Goal: Communication & Community: Share content

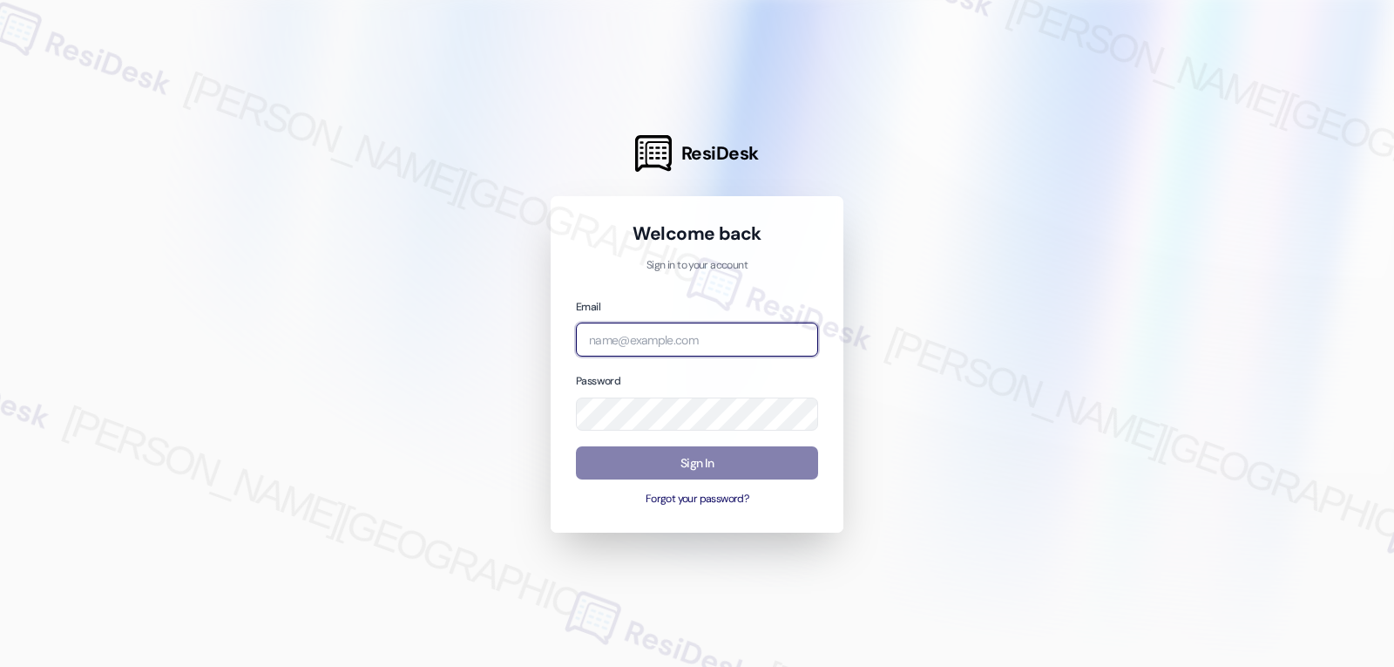
click at [603, 341] on input "email" at bounding box center [697, 339] width 242 height 34
click at [647, 337] on input "email" at bounding box center [697, 339] width 242 height 34
paste input "automated-surveys-birchstone_residential-jomar.punay@birchstone_[DOMAIN_NAME]"
type input "automated-surveys-birchstone_residential-jomar.punay@birchstone_[DOMAIN_NAME]"
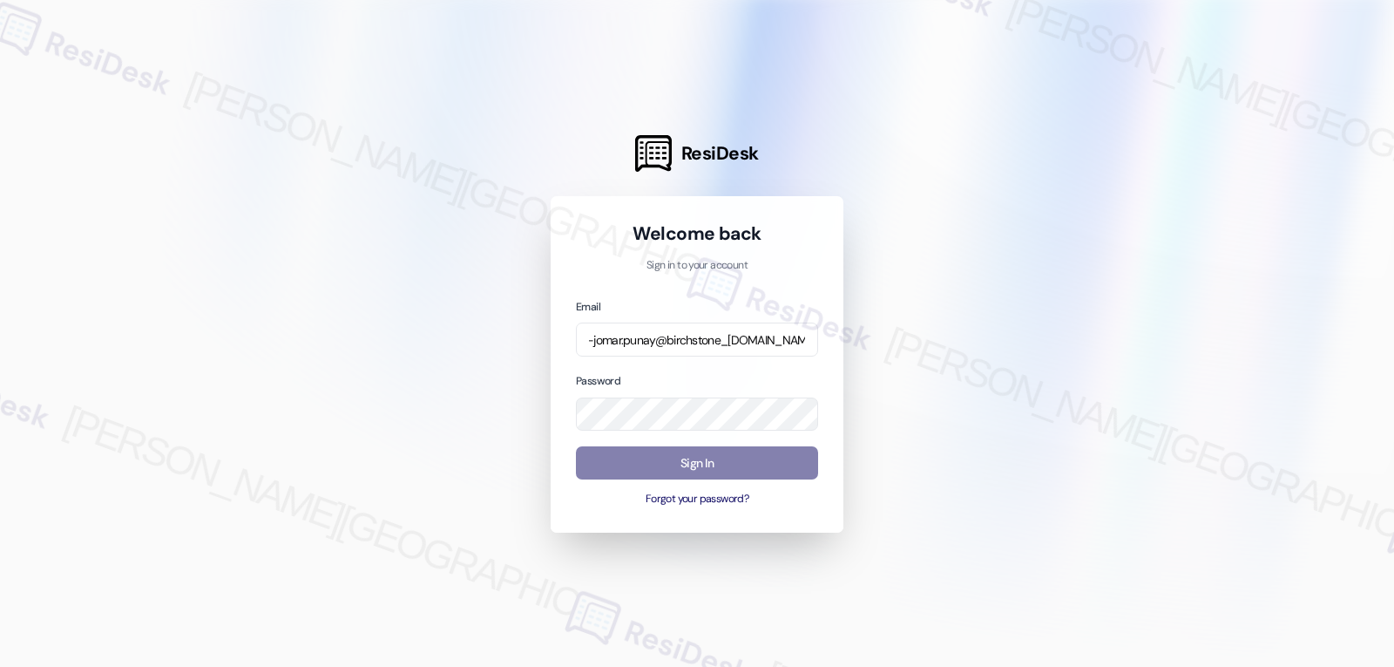
scroll to position [0, 0]
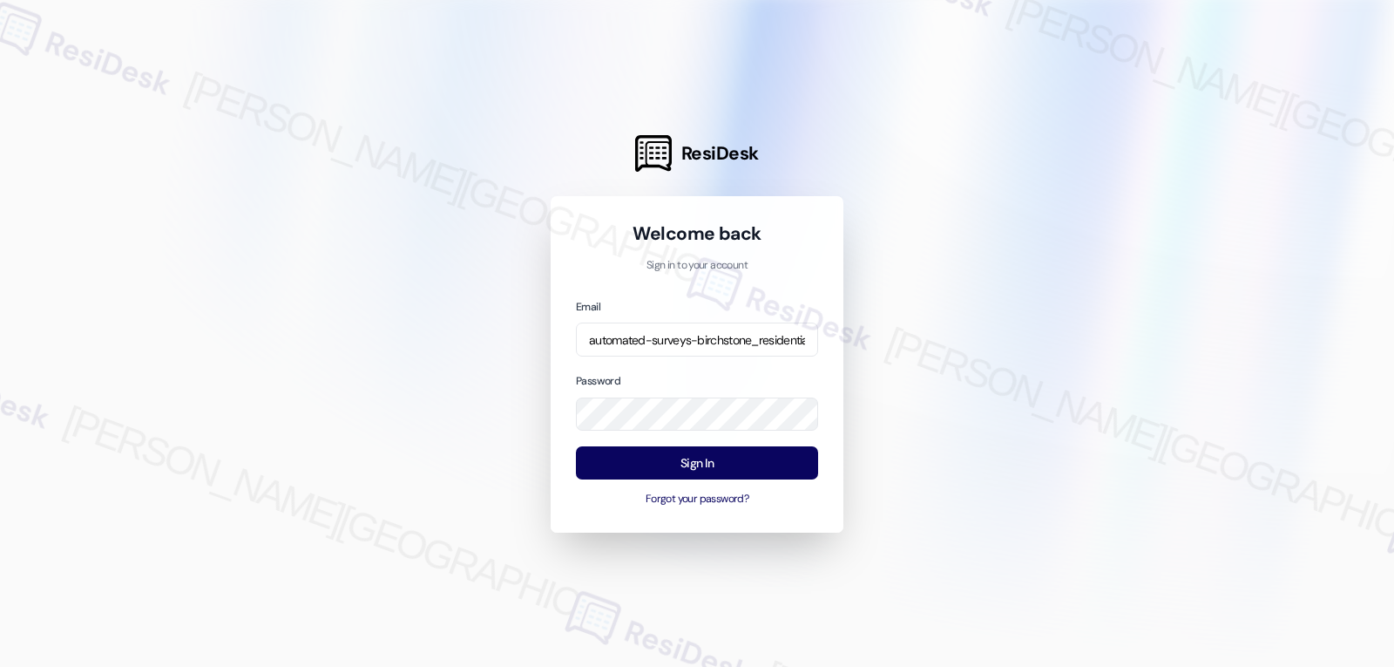
click at [672, 379] on div "Password" at bounding box center [697, 400] width 242 height 59
click at [690, 460] on button "Sign In" at bounding box center [697, 463] width 242 height 34
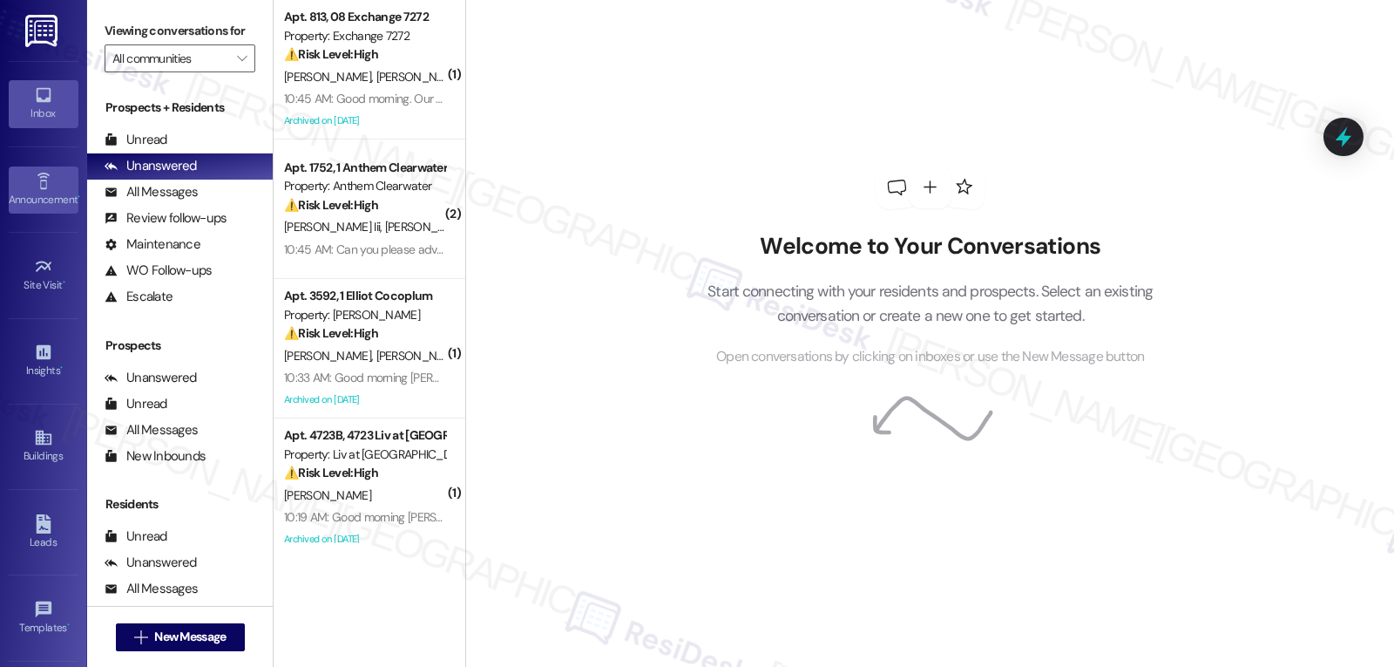
click at [41, 182] on icon at bounding box center [43, 181] width 19 height 19
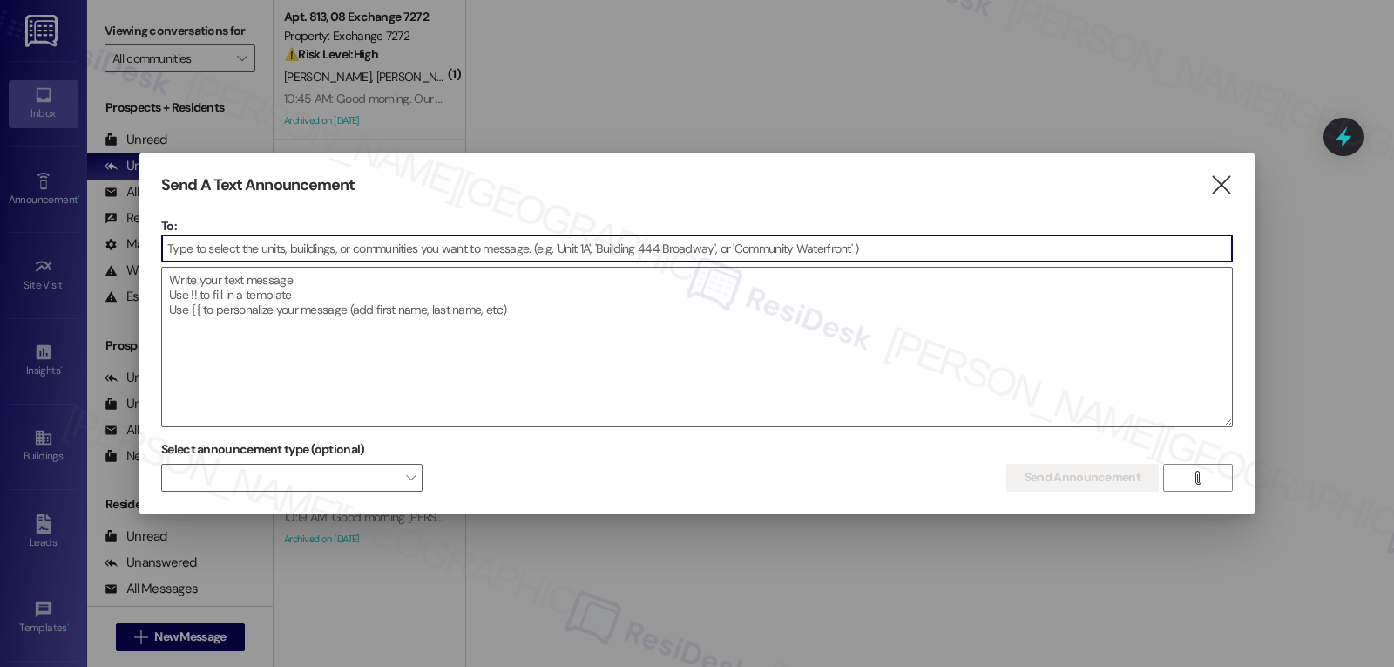
click at [297, 247] on input at bounding box center [697, 248] width 1070 height 26
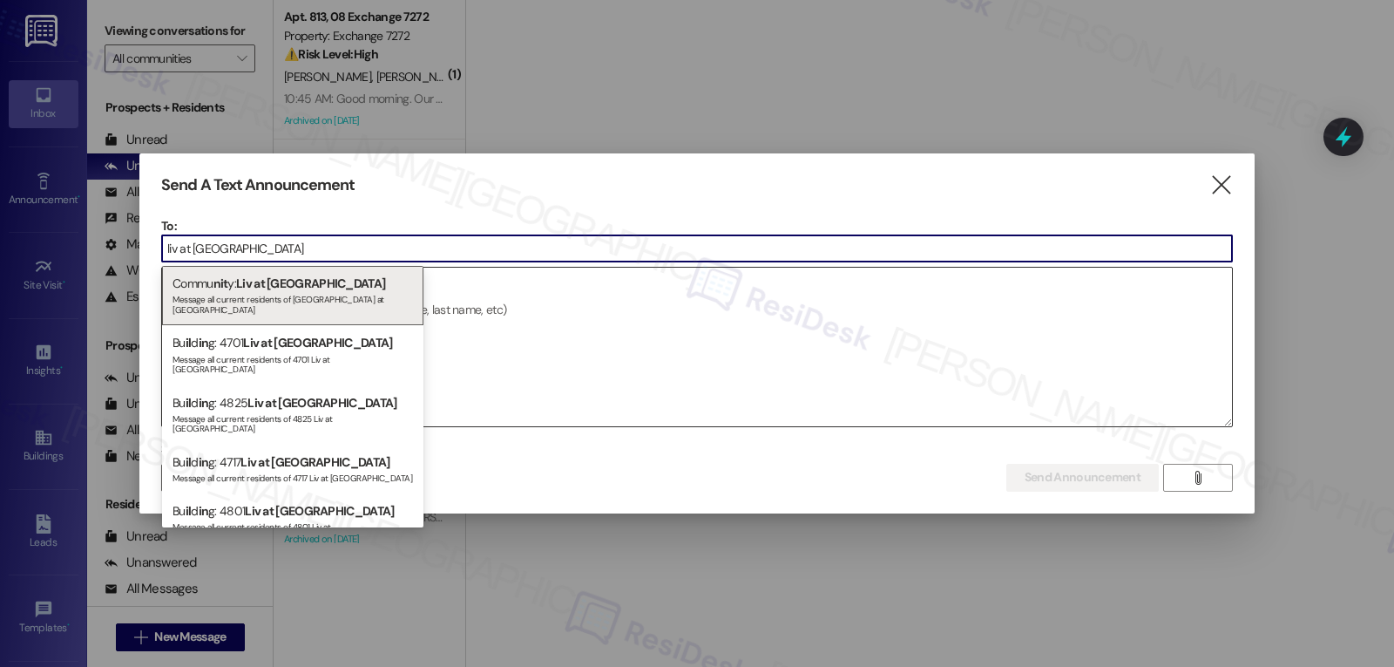
type input "liv at [GEOGRAPHIC_DATA]"
click at [295, 285] on span "Liv at [GEOGRAPHIC_DATA]" at bounding box center [310, 283] width 149 height 16
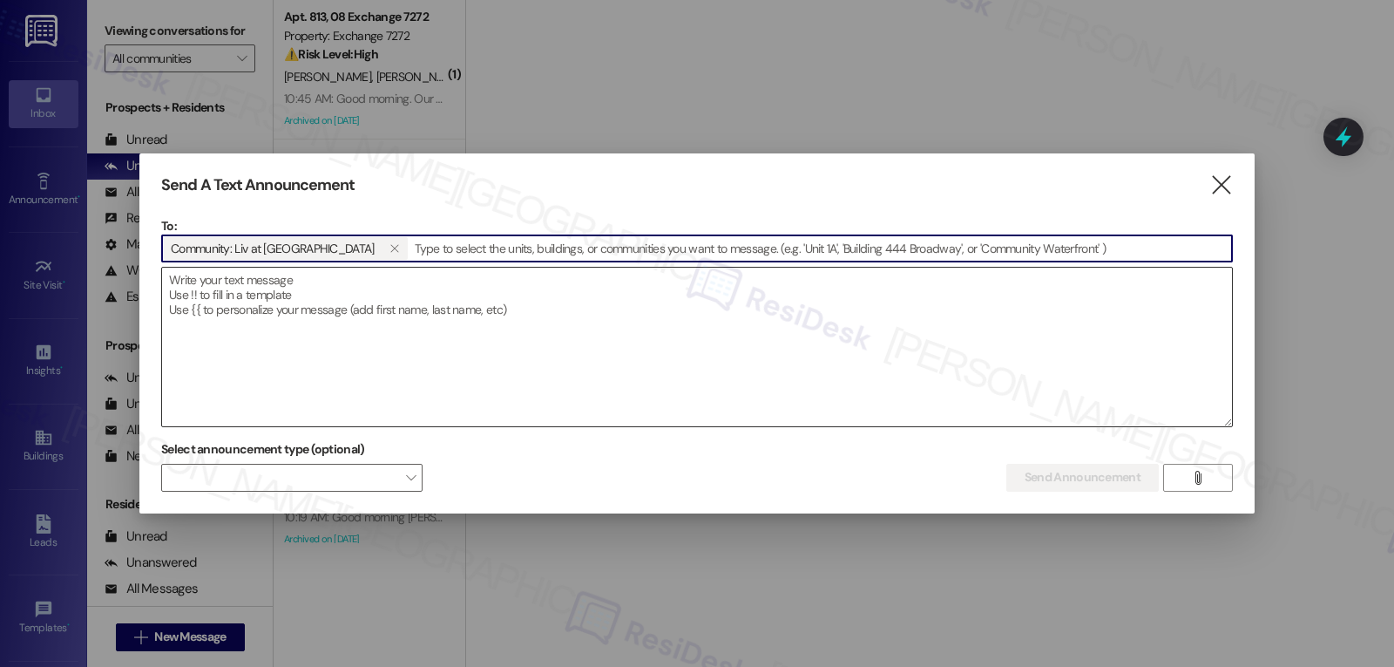
click at [348, 308] on textarea at bounding box center [697, 347] width 1070 height 159
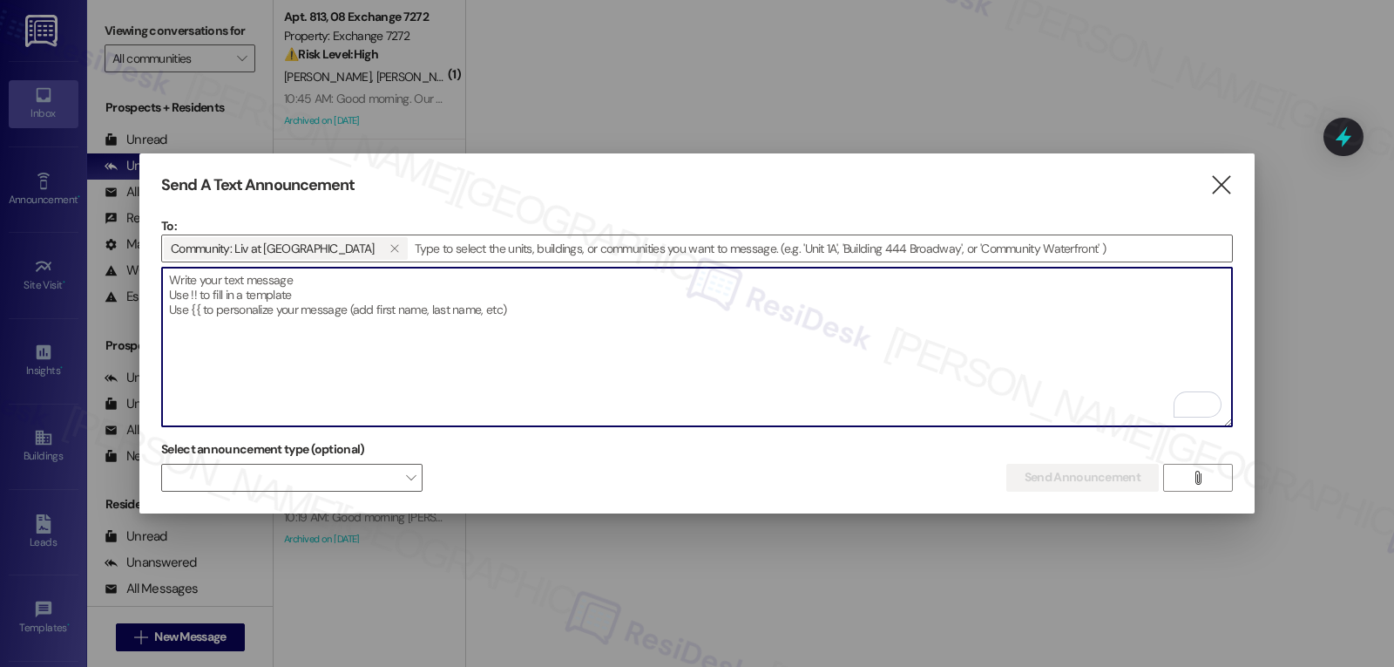
click at [491, 333] on textarea "To enrich screen reader interactions, please activate Accessibility in Grammarl…" at bounding box center [697, 347] width 1070 height 159
paste textarea "Hi {{first_name}}, Please note the updated time for [DATE] [DATE] celebration a…"
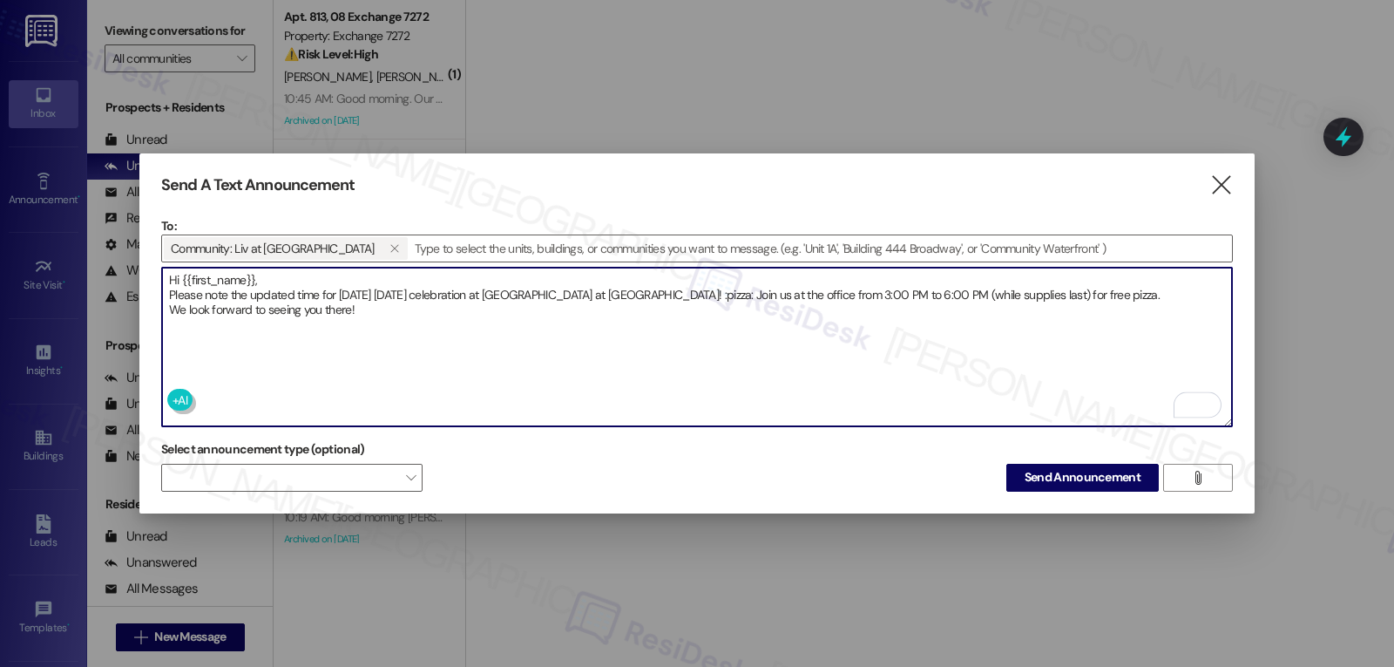
click at [676, 292] on textarea "Hi {{first_name}}, Please note the updated time for [DATE] [DATE] celebration a…" at bounding box center [697, 347] width 1070 height 159
type textarea "Hi {{first_name}}, Please note the updated time for [DATE] [DATE] celebration a…"
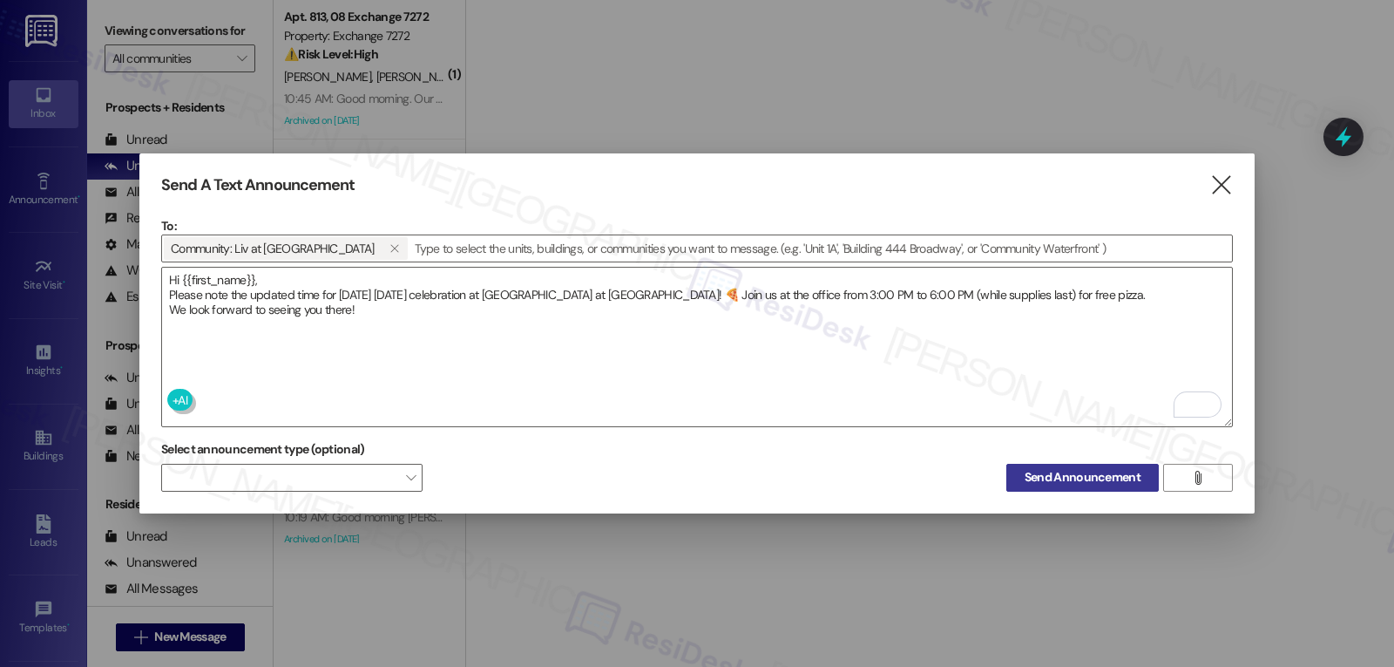
click at [1086, 470] on span "Send Announcement" at bounding box center [1083, 477] width 116 height 18
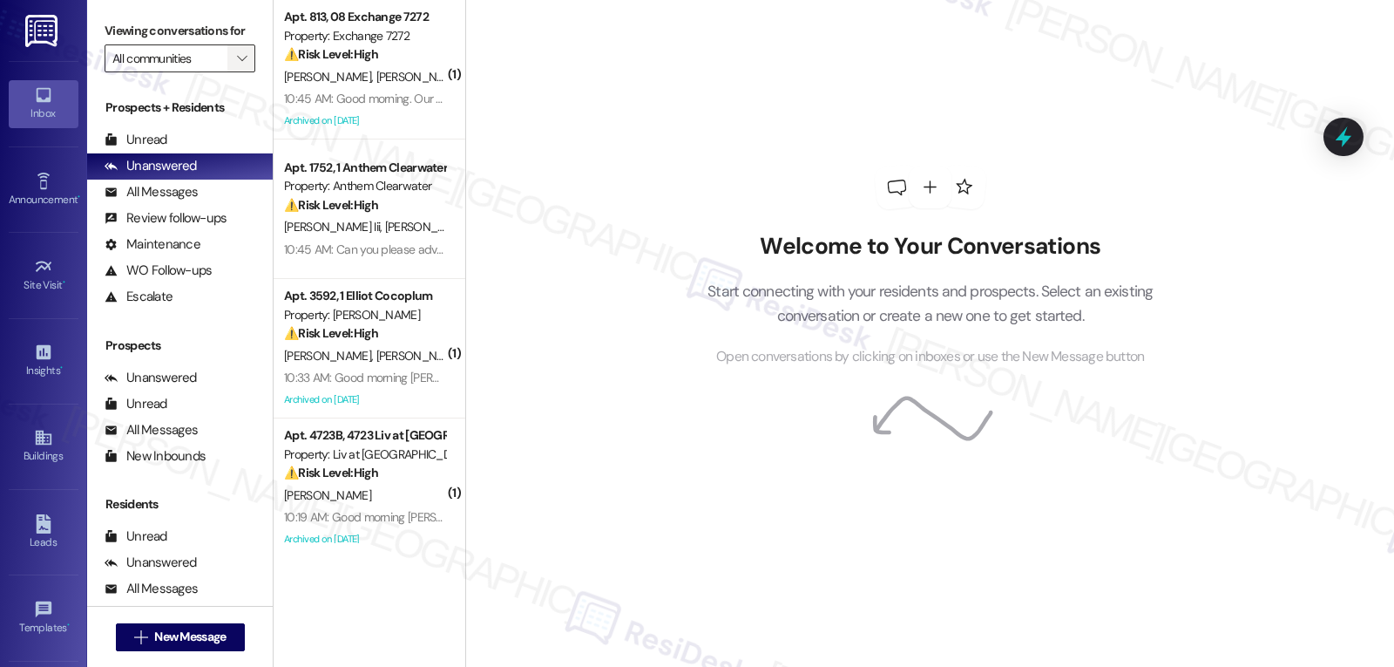
click at [234, 72] on span "" at bounding box center [242, 58] width 17 height 28
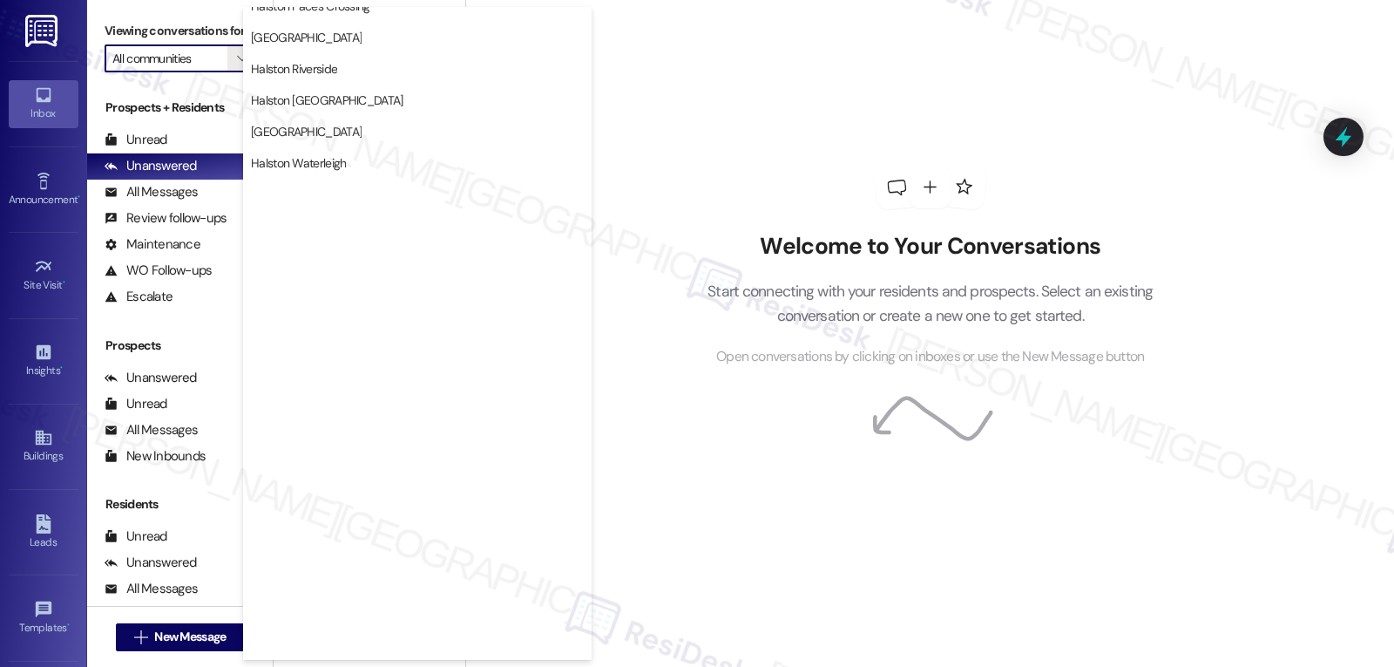
scroll to position [603, 0]
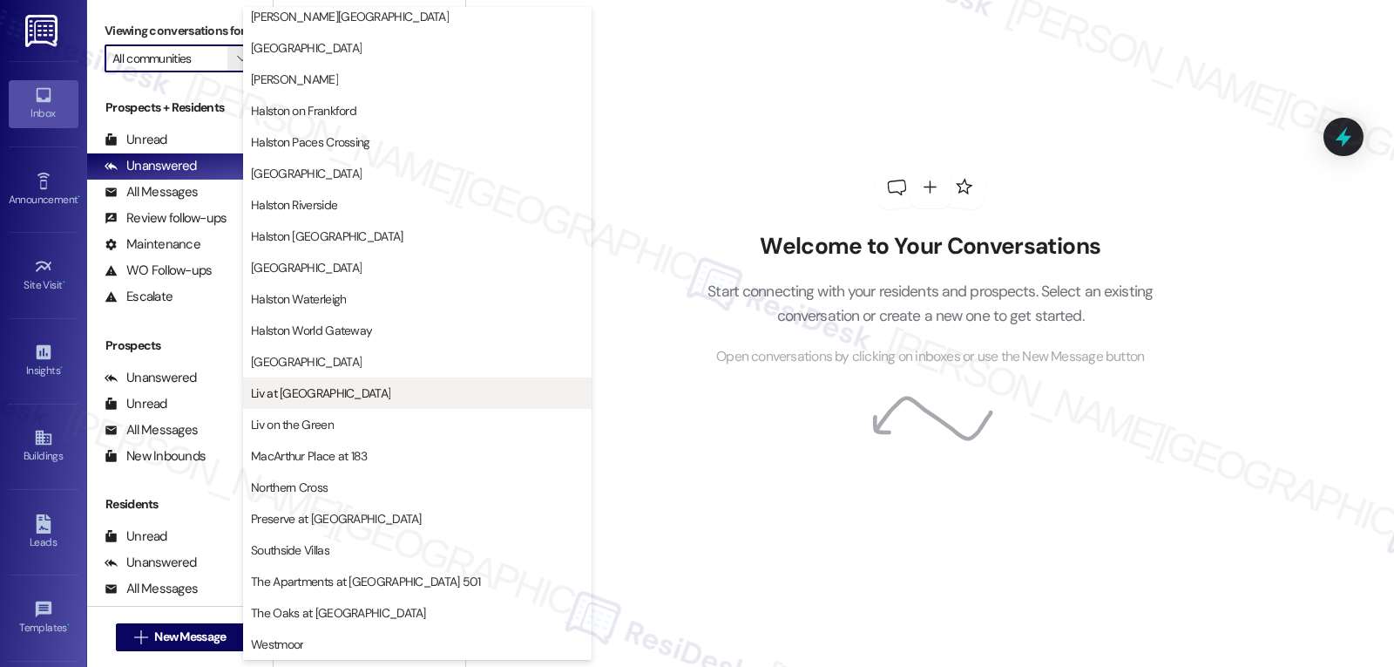
click at [368, 396] on span "Liv at [GEOGRAPHIC_DATA]" at bounding box center [417, 392] width 333 height 17
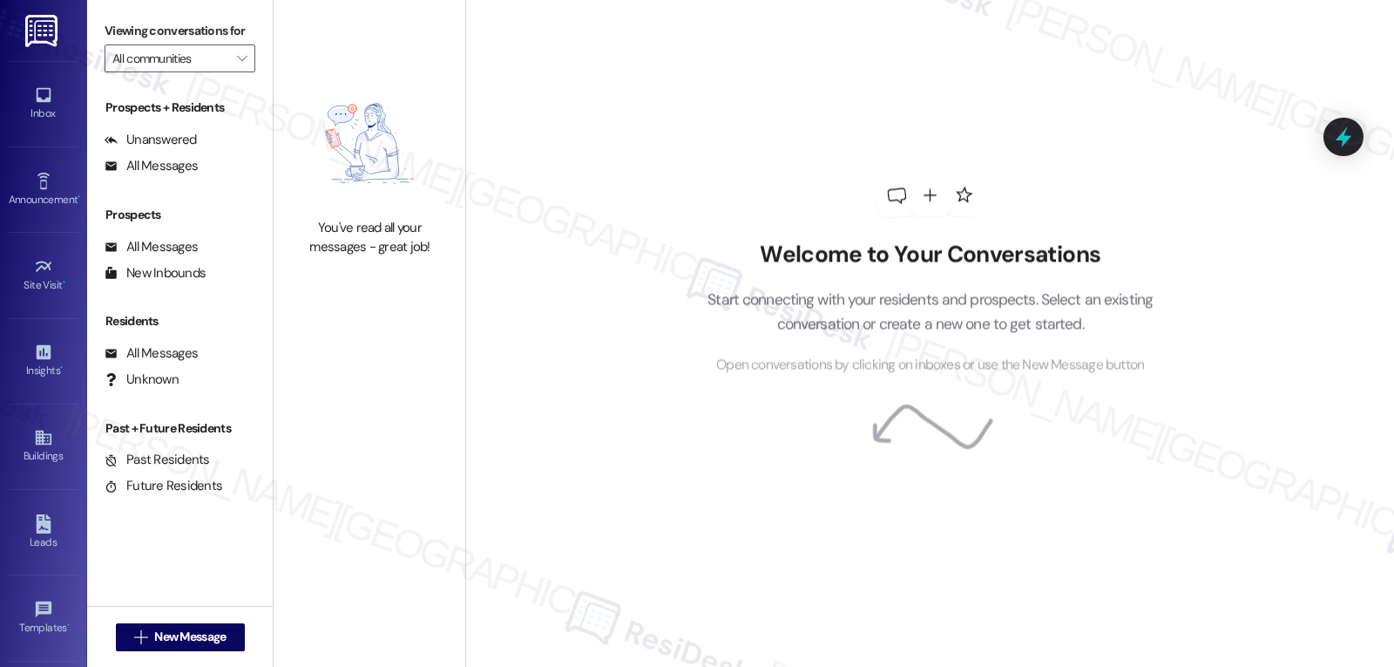
type input "Liv at [GEOGRAPHIC_DATA]"
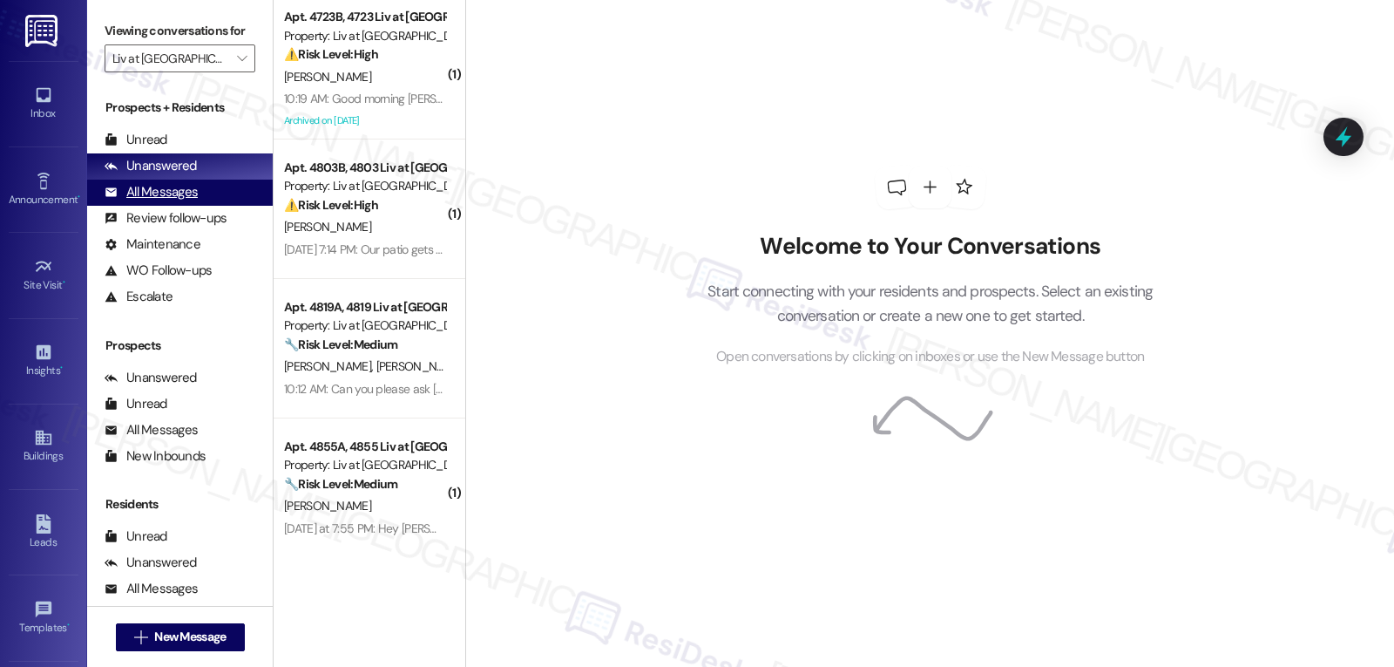
click at [163, 201] on div "All Messages" at bounding box center [151, 192] width 93 height 18
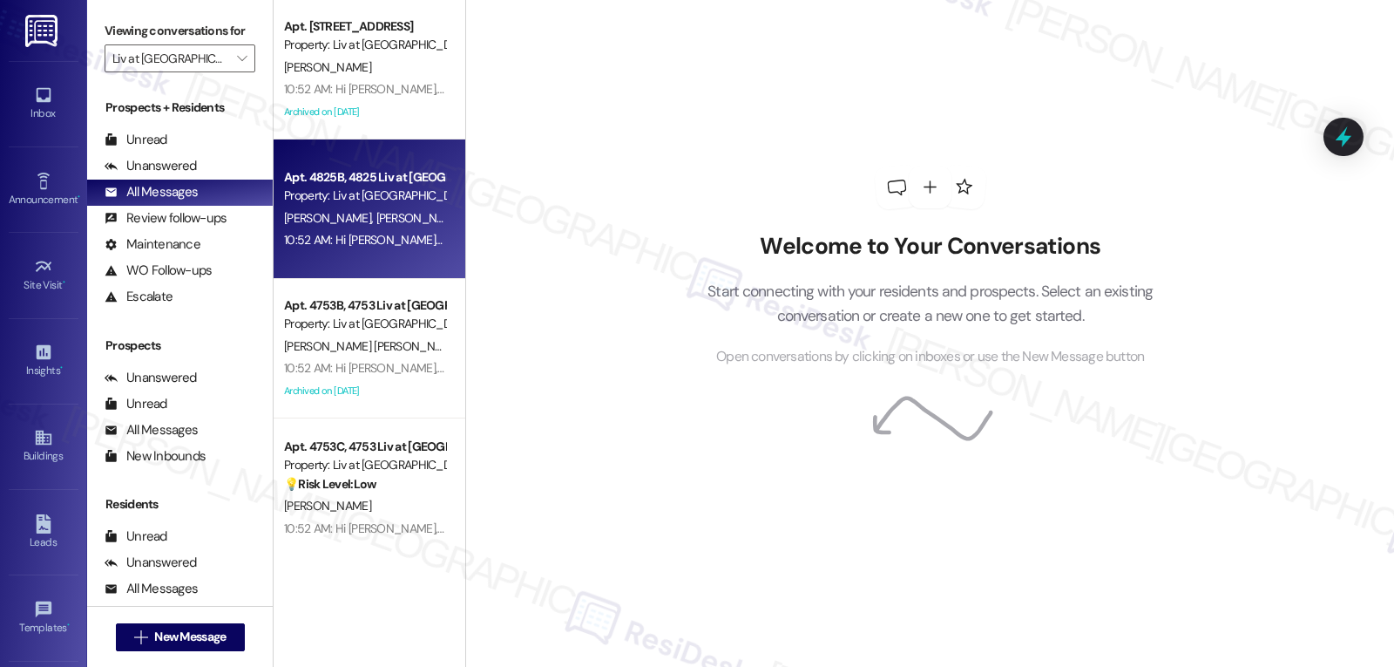
click at [359, 234] on div "10:52 AM: Hi [PERSON_NAME] and [PERSON_NAME], Please note the updated time for …" at bounding box center [1000, 240] width 1433 height 16
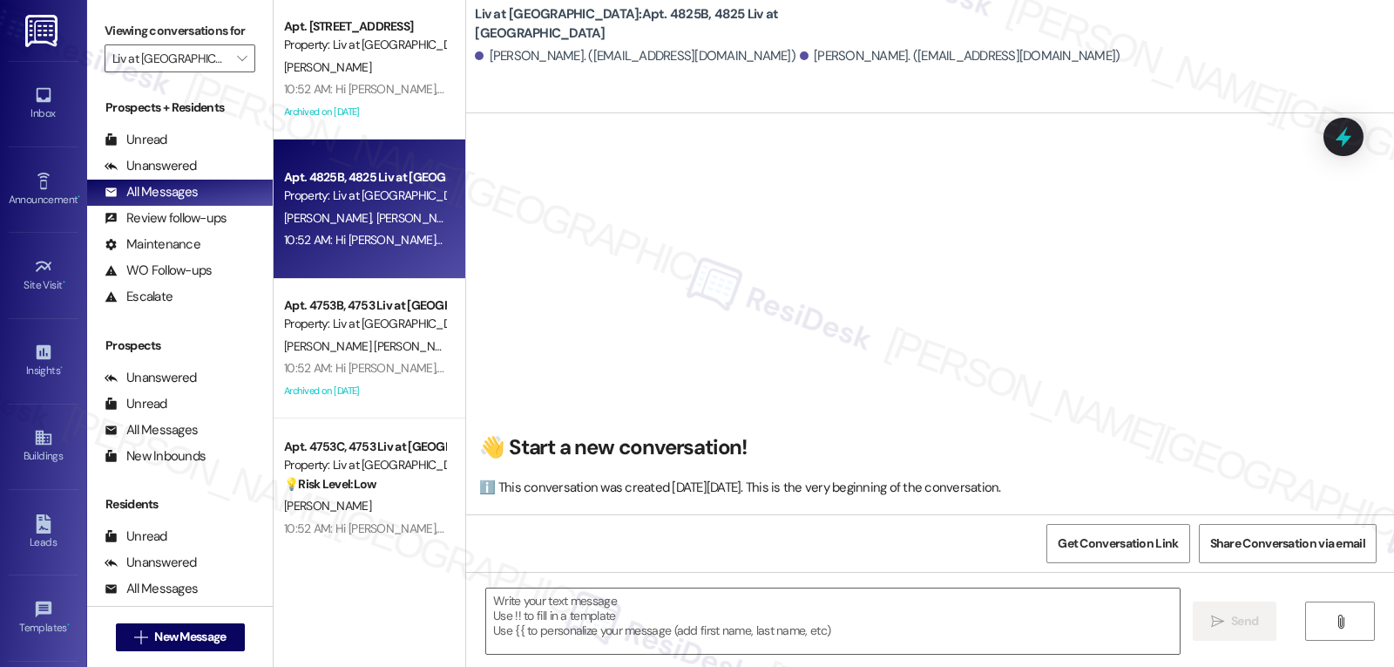
scroll to position [2051, 0]
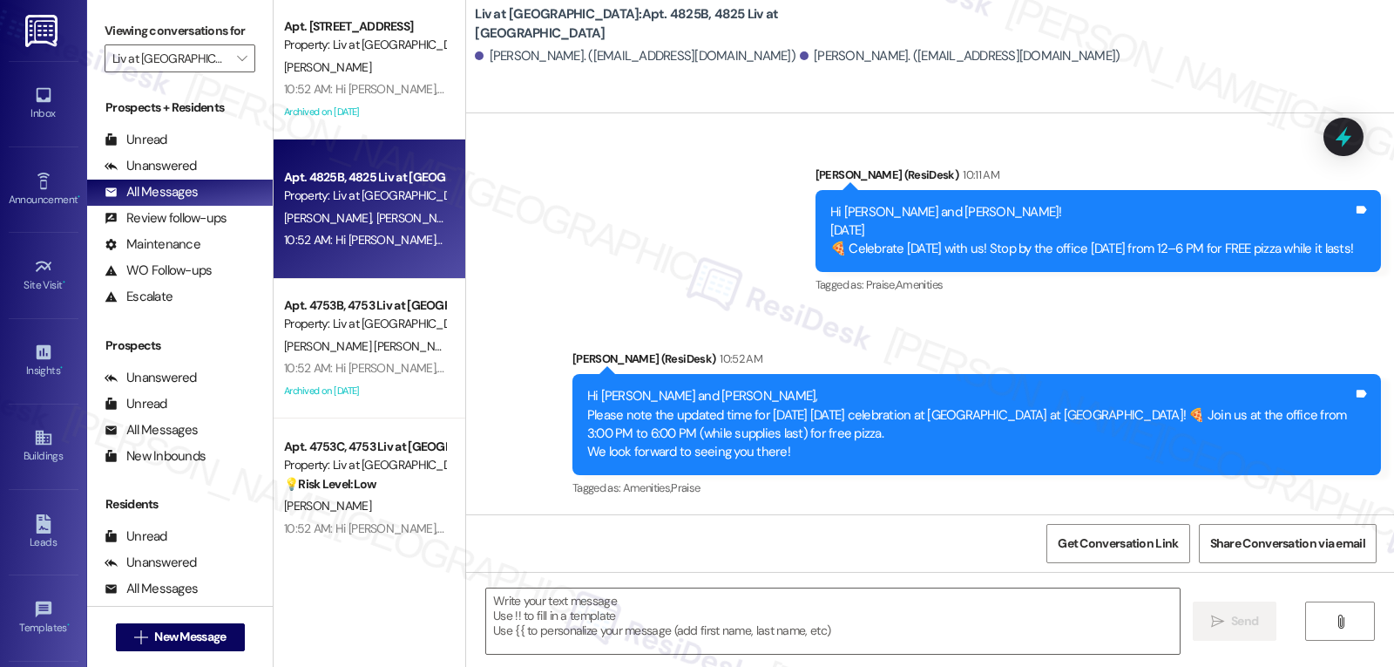
type textarea "Fetching suggested responses. Please feel free to read through the conversation…"
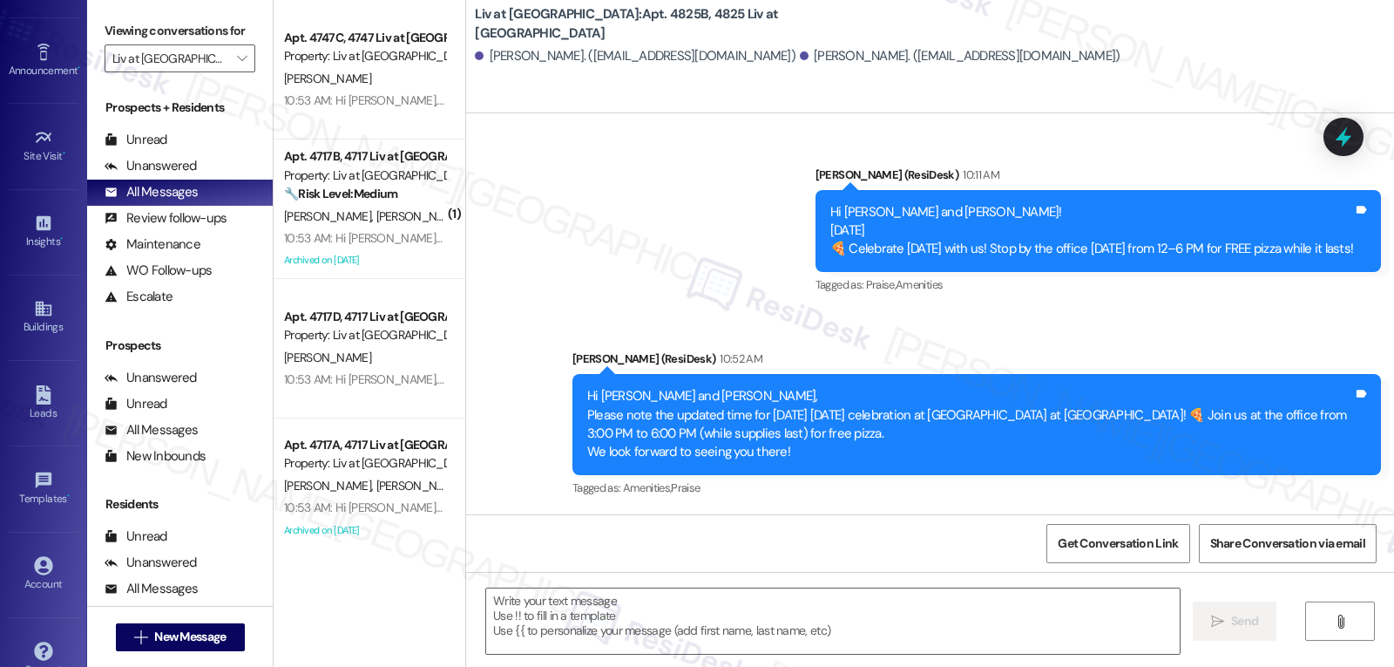
scroll to position [165, 0]
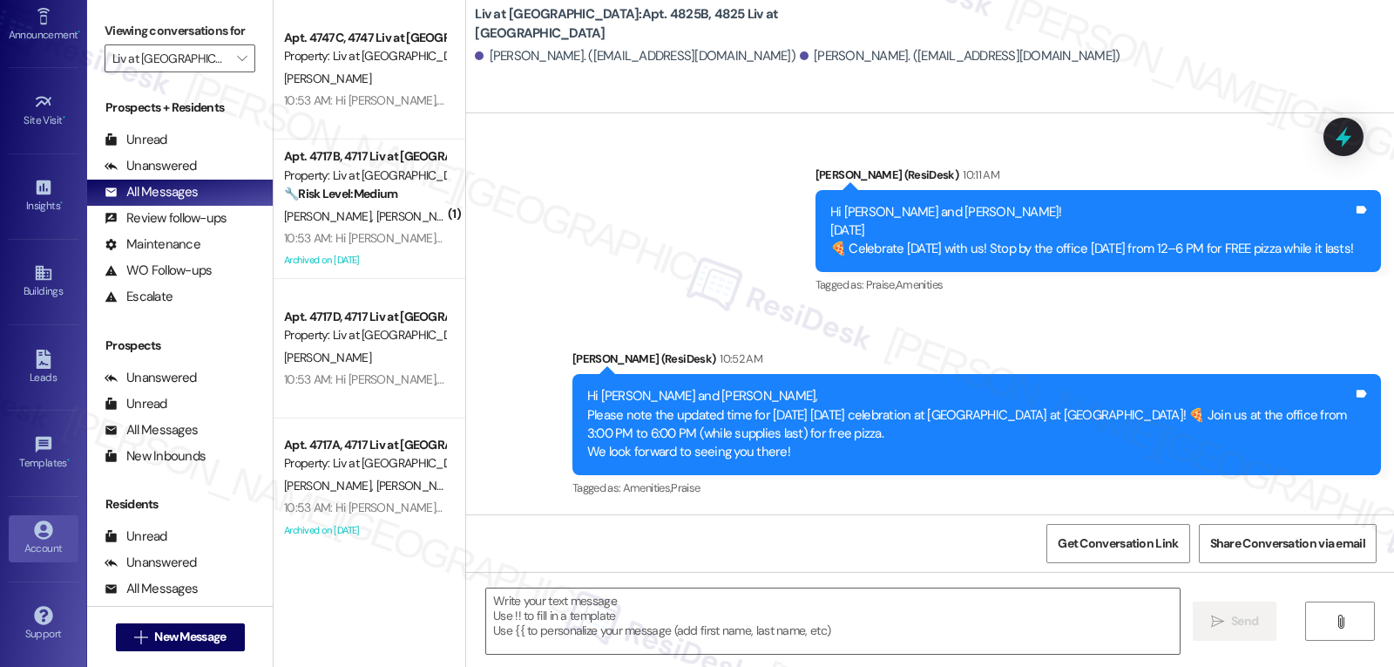
click at [44, 539] on div "Account" at bounding box center [43, 547] width 87 height 17
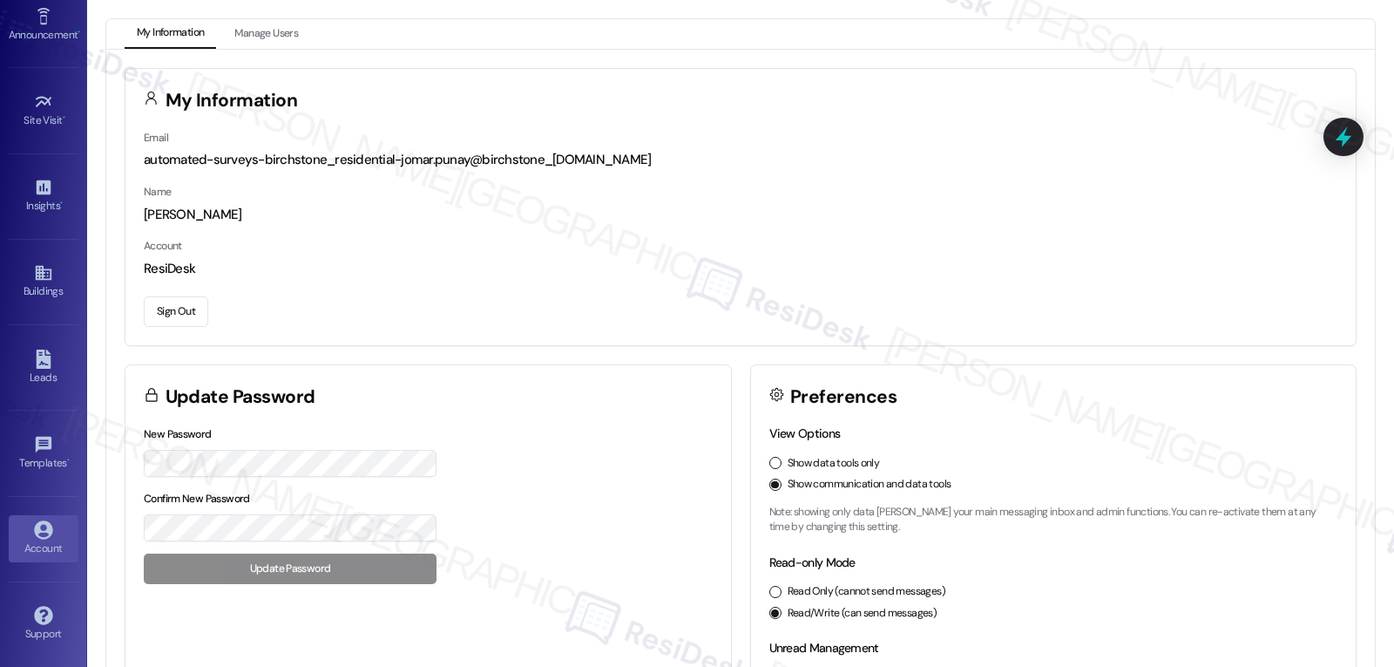
click at [169, 315] on button "Sign Out" at bounding box center [176, 311] width 64 height 30
